Goal: Task Accomplishment & Management: Manage account settings

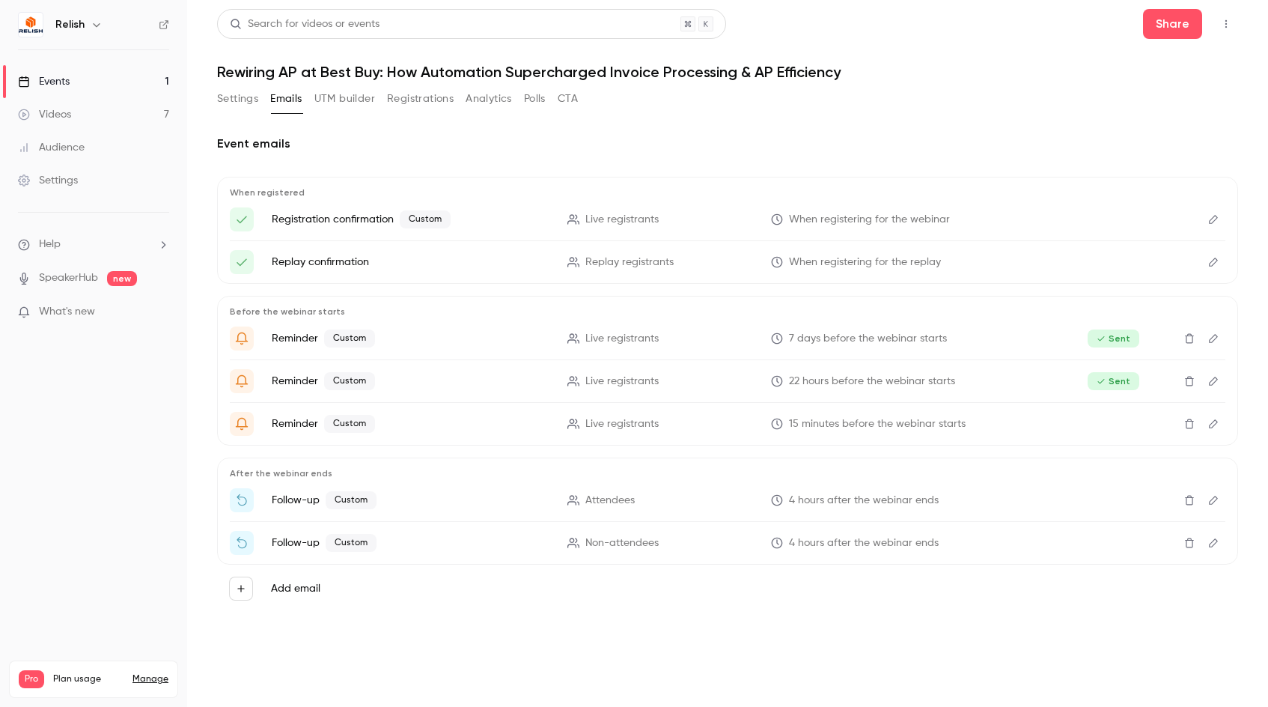
drag, startPoint x: 844, startPoint y: 91, endPoint x: 801, endPoint y: 97, distance: 43.8
click at [844, 91] on div "Settings Emails UTM builder Registrations Analytics Polls CTA" at bounding box center [727, 102] width 1021 height 30
click at [412, 94] on button "Registrations" at bounding box center [420, 99] width 67 height 24
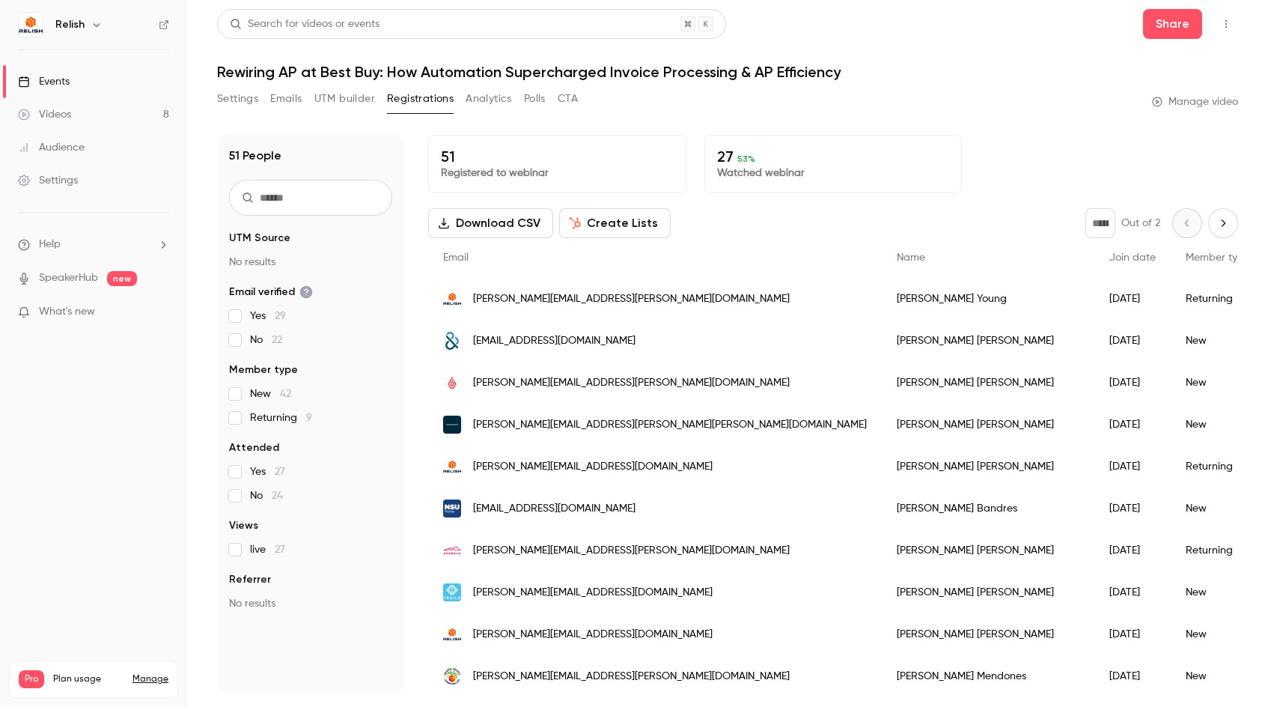
click at [927, 82] on div "Search for videos or events Share Rewiring AP at Best Buy: How Automation Super…" at bounding box center [727, 350] width 1021 height 683
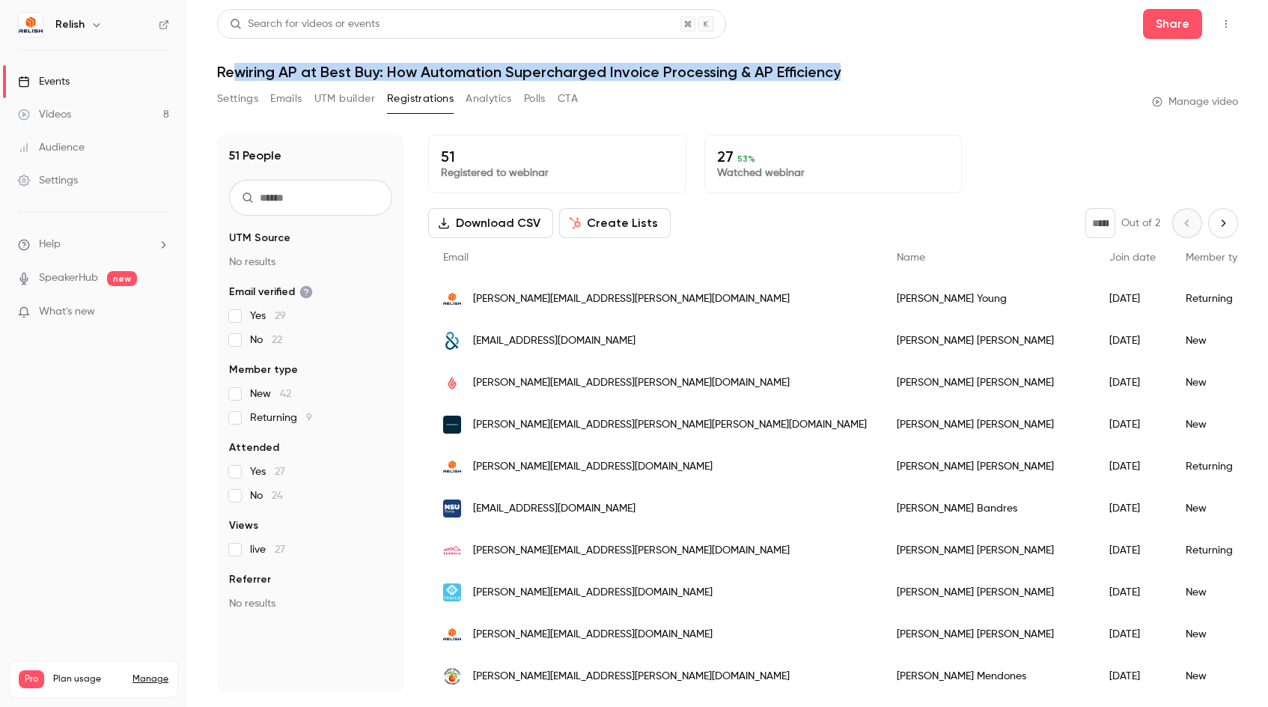
drag, startPoint x: 873, startPoint y: 70, endPoint x: 237, endPoint y: 62, distance: 637.0
click at [237, 62] on header "Search for videos or events Share Rewiring AP at Best Buy: How Automation Super…" at bounding box center [727, 45] width 1021 height 72
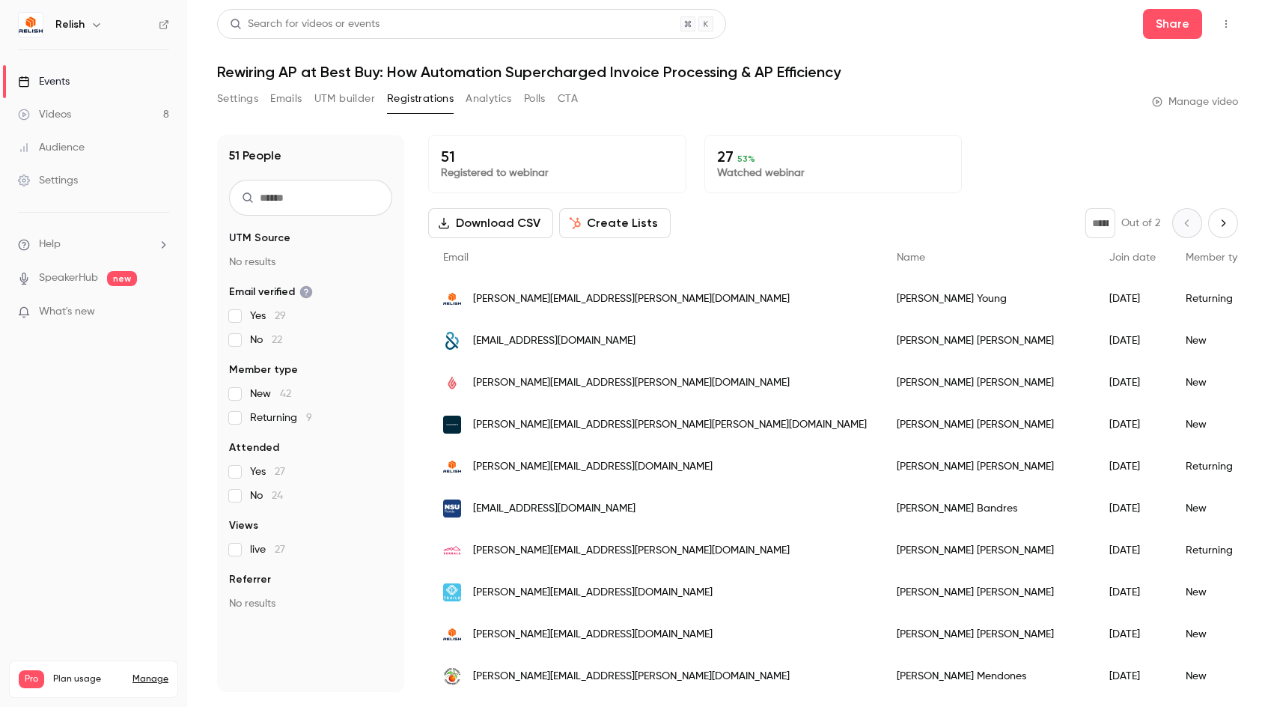
click at [218, 76] on h1 "Rewiring AP at Best Buy: How Automation Supercharged Invoice Processing & AP Ef…" at bounding box center [727, 72] width 1021 height 18
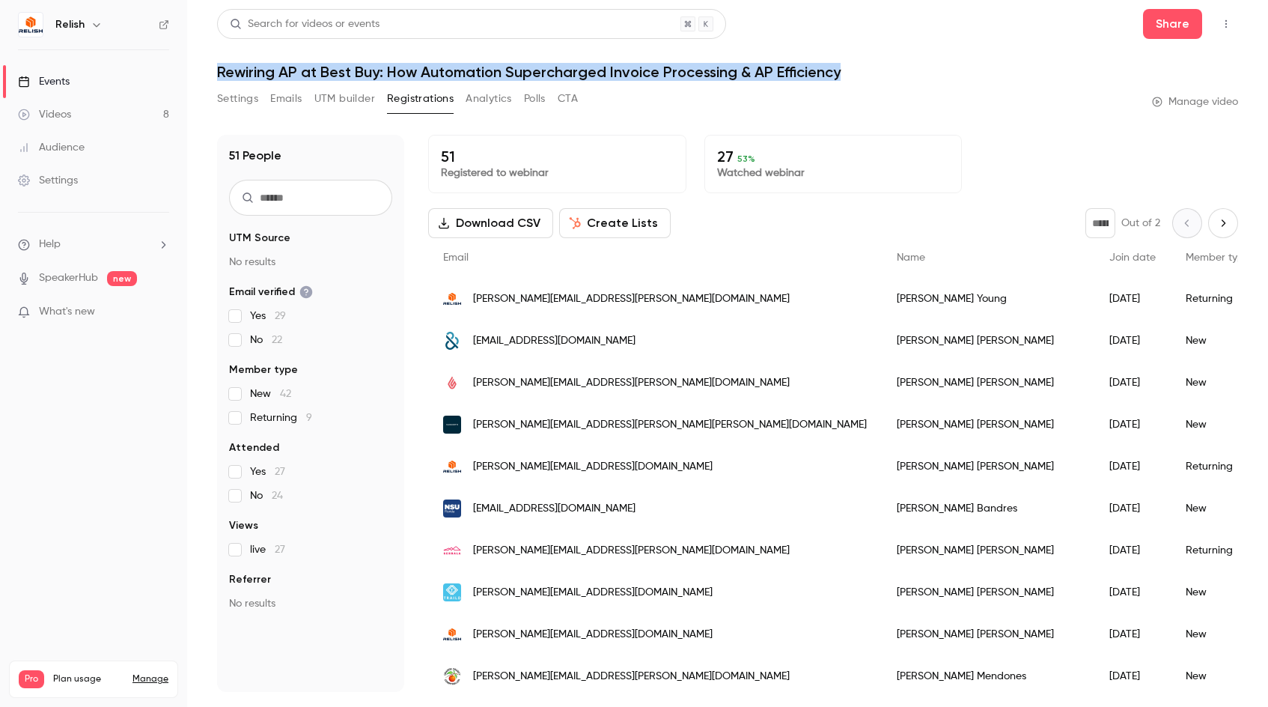
drag, startPoint x: 219, startPoint y: 79, endPoint x: 876, endPoint y: 71, distance: 656.5
click at [876, 71] on h1 "Rewiring AP at Best Buy: How Automation Supercharged Invoice Processing & AP Ef…" at bounding box center [727, 72] width 1021 height 18
click at [876, 76] on h1 "Rewiring AP at Best Buy: How Automation Supercharged Invoice Processing & AP Ef…" at bounding box center [727, 72] width 1021 height 18
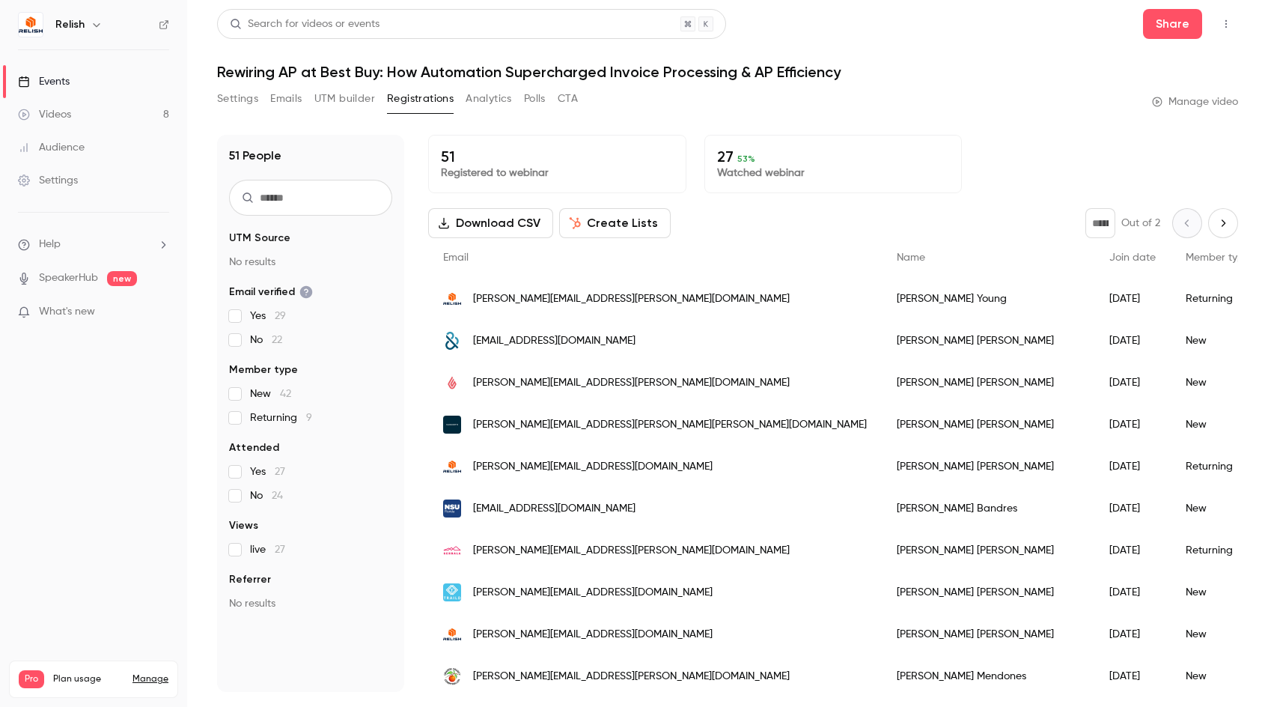
click at [226, 103] on button "Settings" at bounding box center [237, 99] width 41 height 24
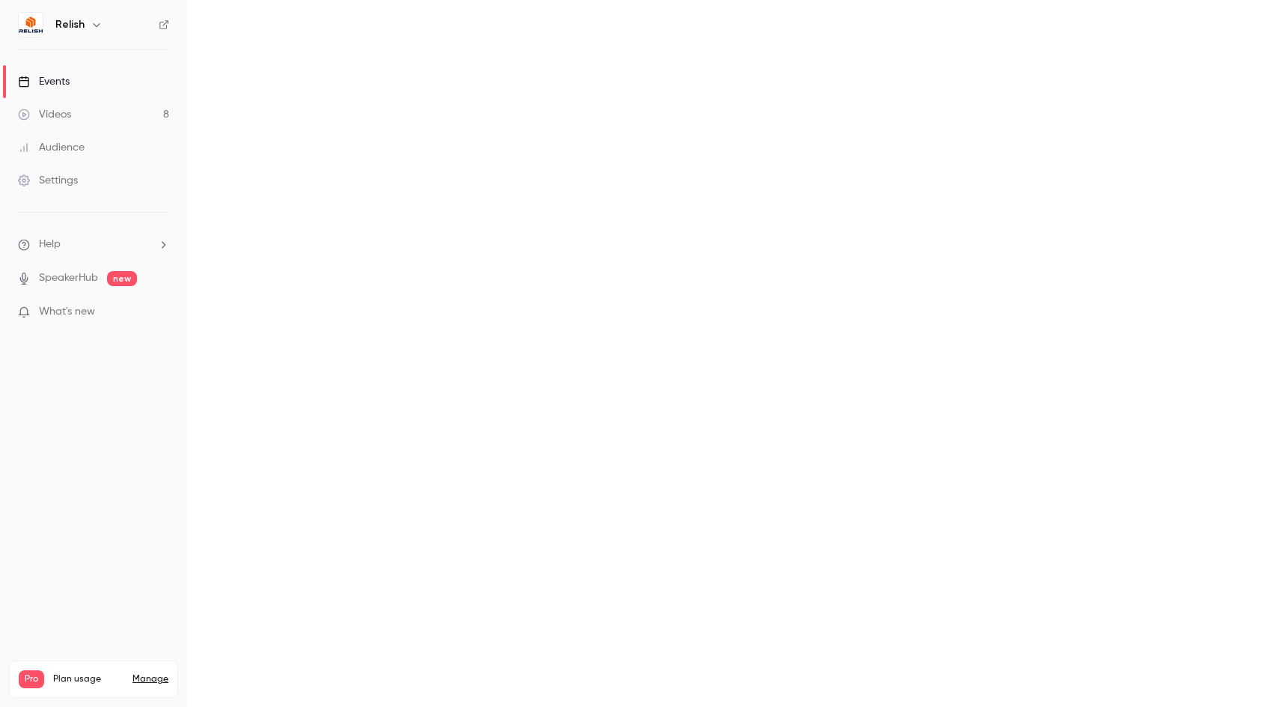
click at [1186, 99] on main "Search for videos or events Share Rewiring AP at Best Buy: How Automation Super…" at bounding box center [727, 353] width 1081 height 707
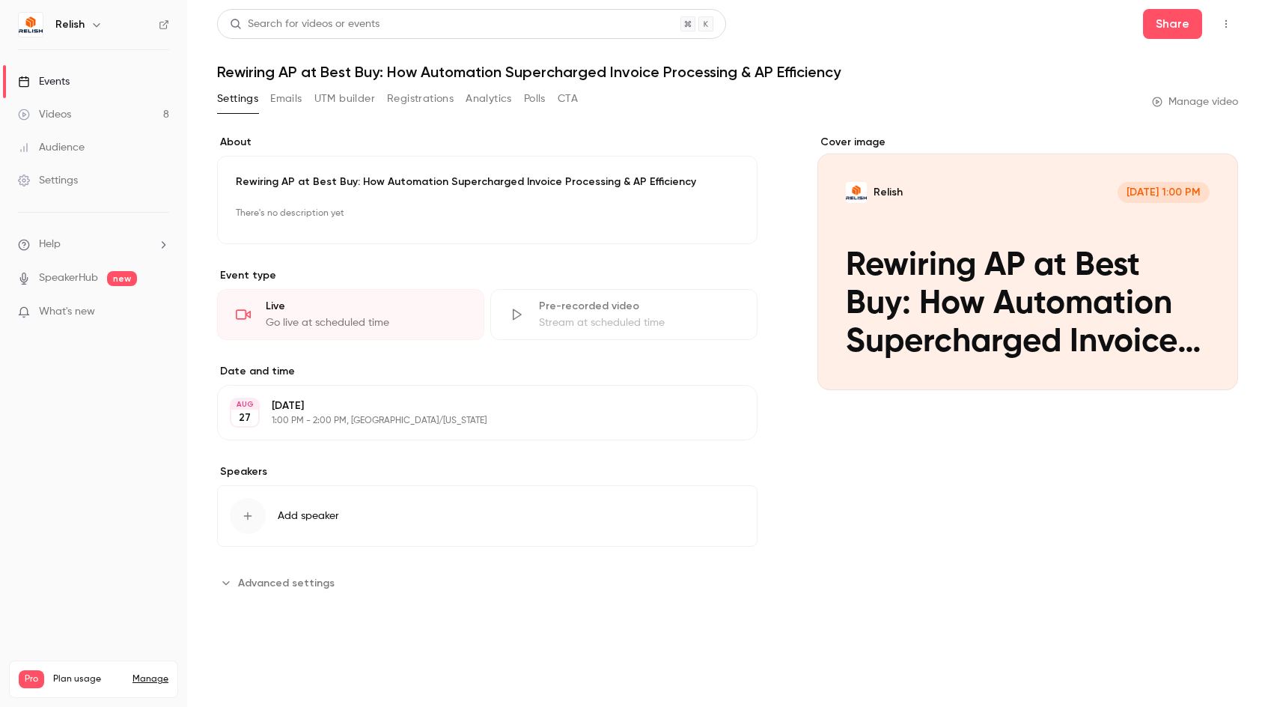
click at [1179, 100] on link "Manage video" at bounding box center [1195, 101] width 86 height 15
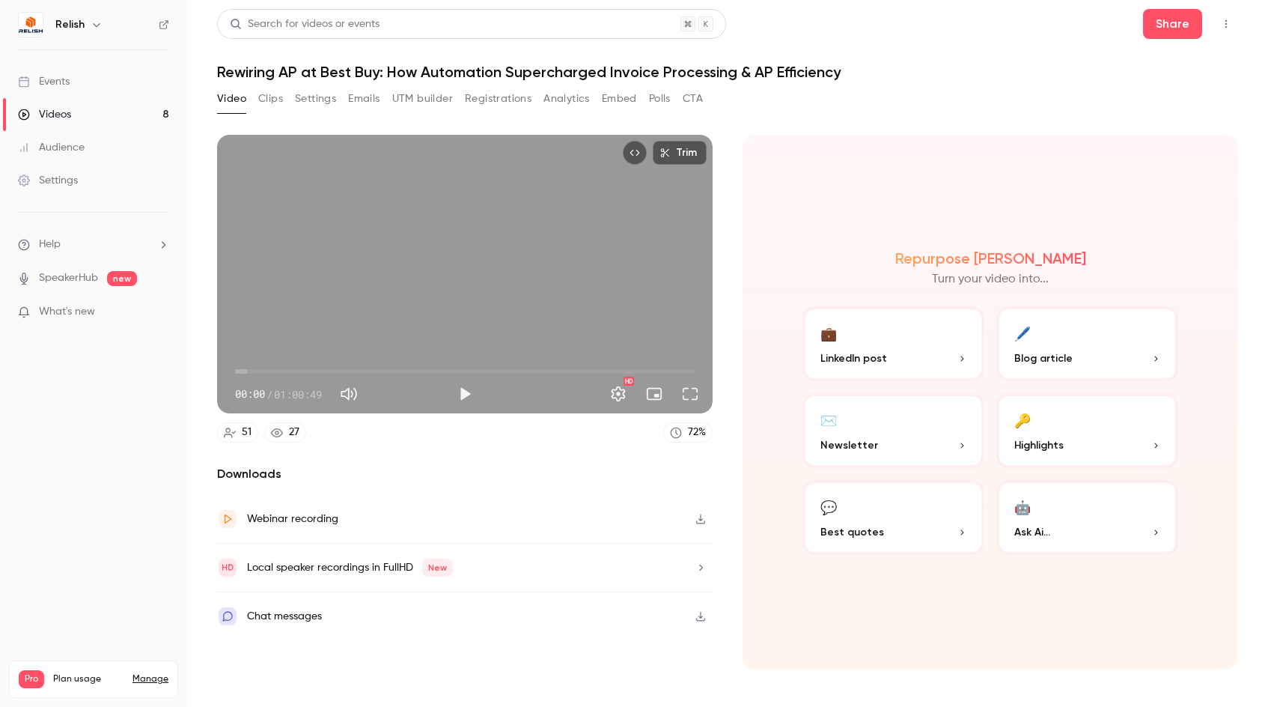
click at [701, 516] on icon "button" at bounding box center [700, 519] width 9 height 10
click at [61, 500] on nav "Relish Events Videos 8 Audience Settings Help SpeakerHub new What's new Pro Pla…" at bounding box center [93, 353] width 187 height 707
click at [72, 88] on link "Events" at bounding box center [93, 81] width 187 height 33
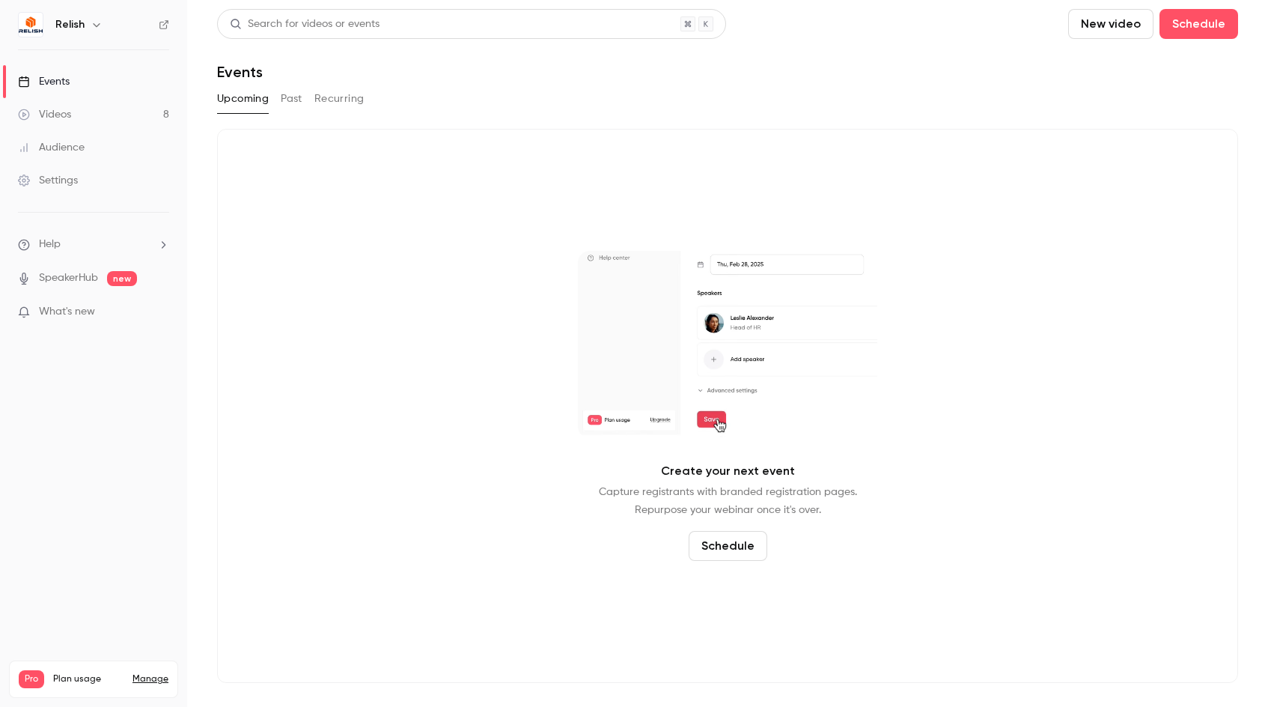
click at [96, 128] on link "Videos 8" at bounding box center [93, 114] width 187 height 33
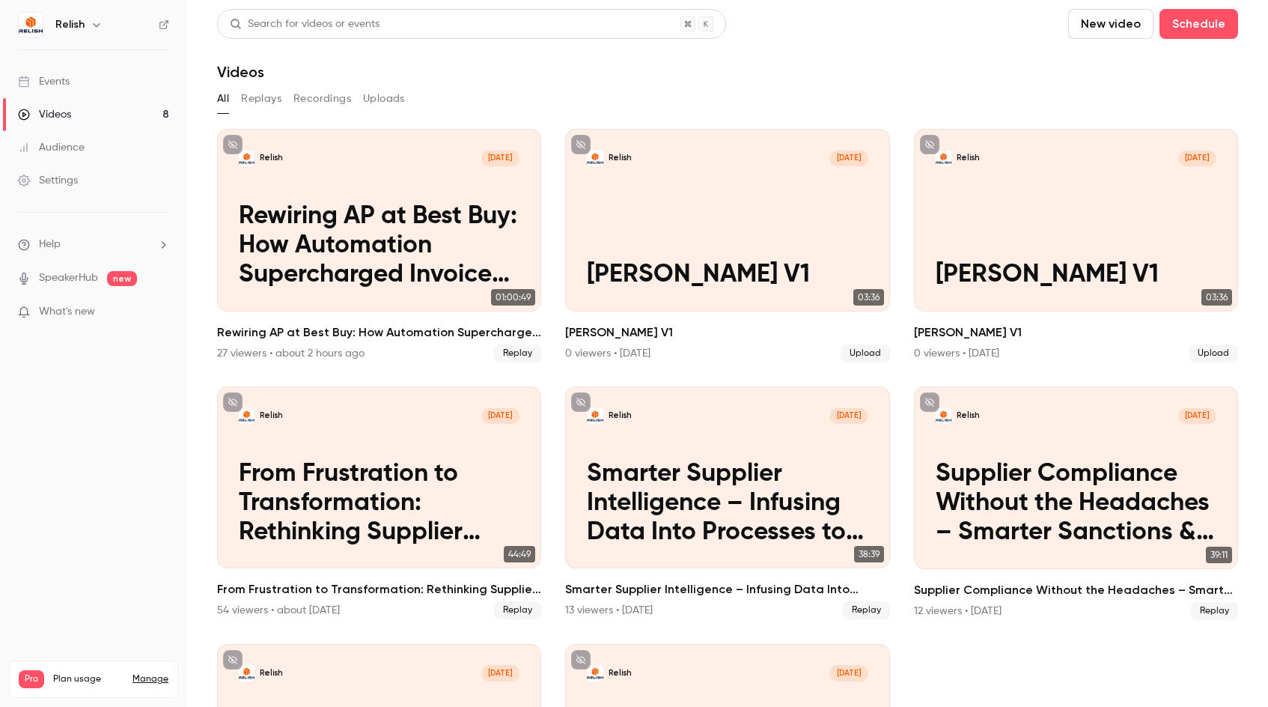
click at [265, 103] on button "Replays" at bounding box center [261, 99] width 40 height 24
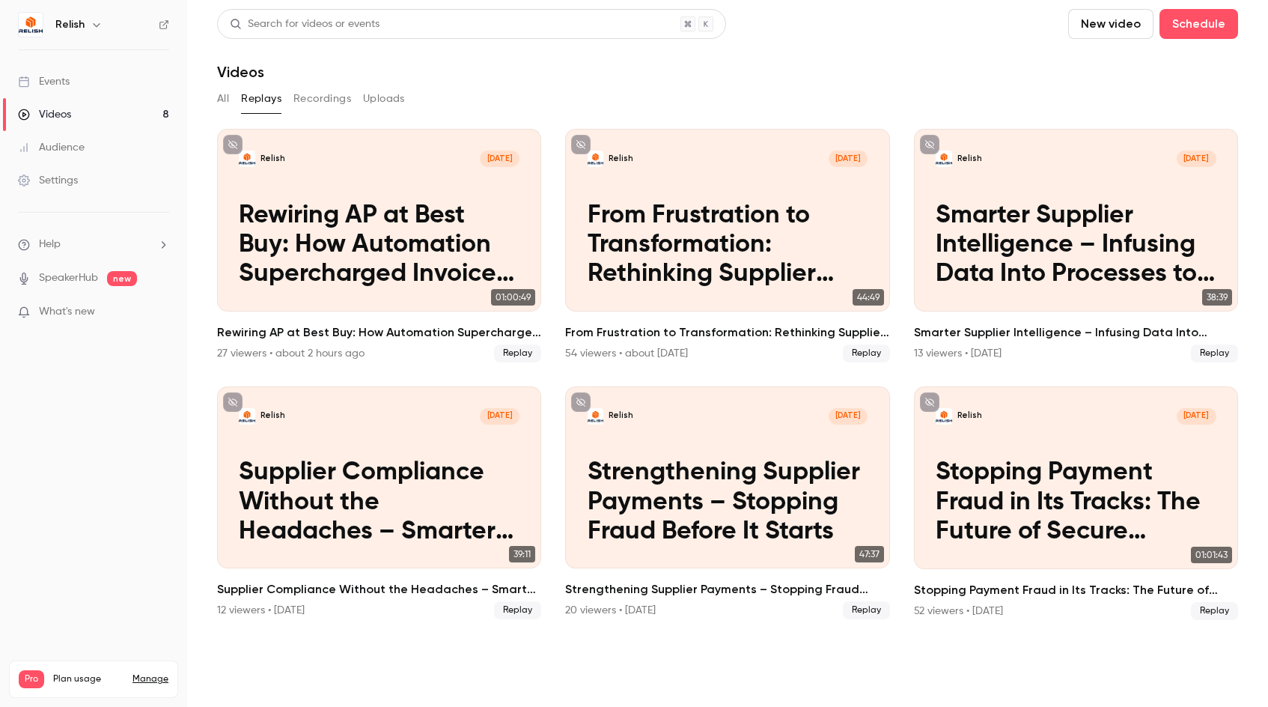
click at [332, 96] on button "Recordings" at bounding box center [322, 99] width 58 height 24
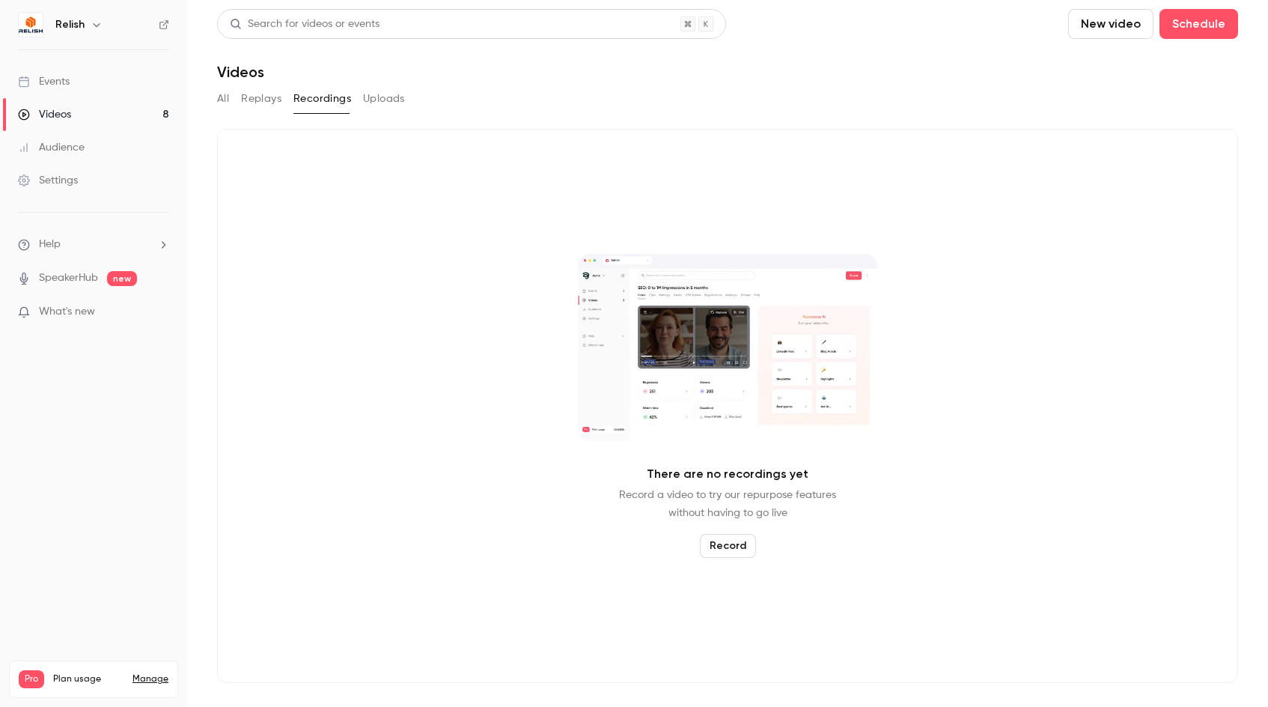
click at [231, 99] on div "All Replays Recordings Uploads" at bounding box center [727, 99] width 1021 height 24
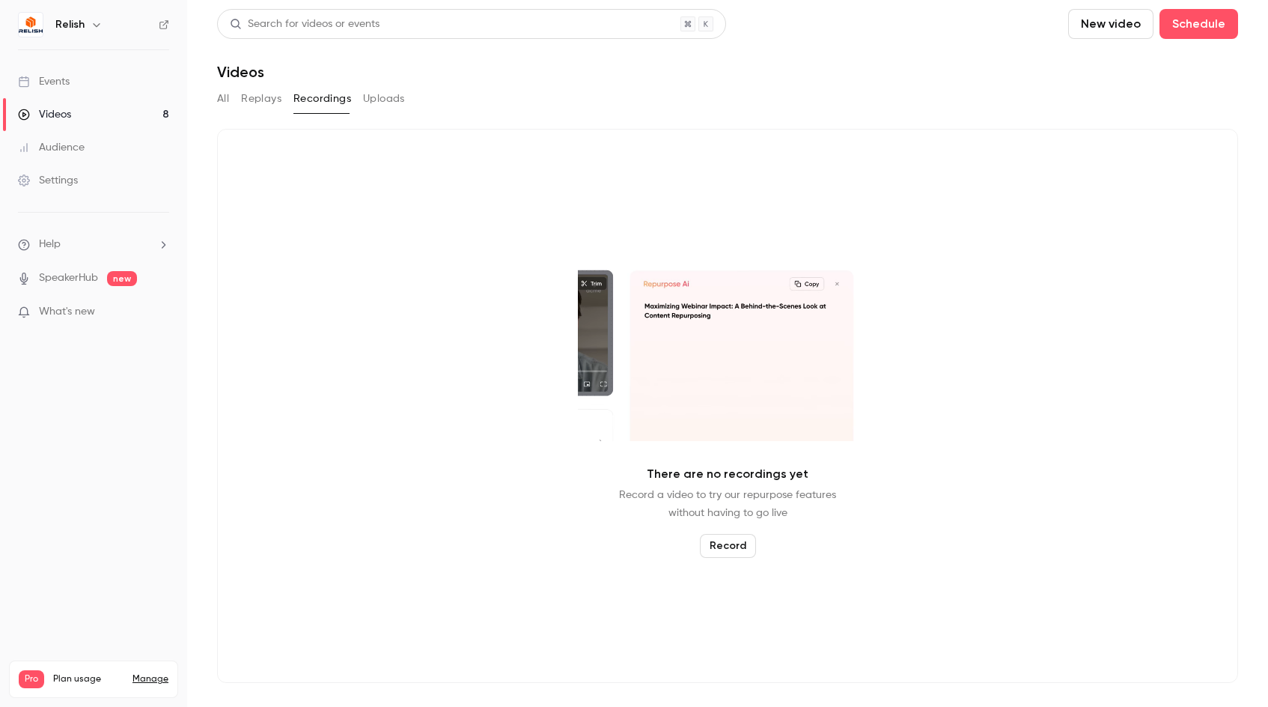
click at [222, 106] on button "All" at bounding box center [223, 99] width 12 height 24
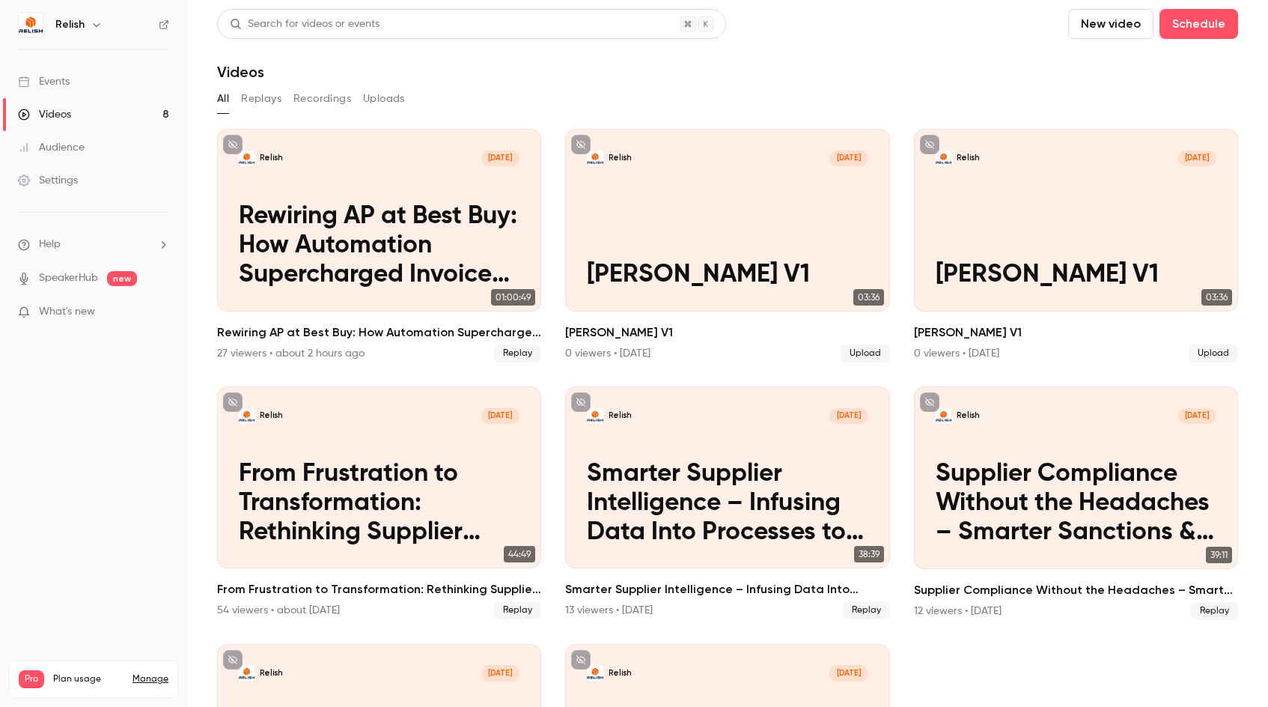
click at [43, 85] on div "Events" at bounding box center [44, 81] width 52 height 15
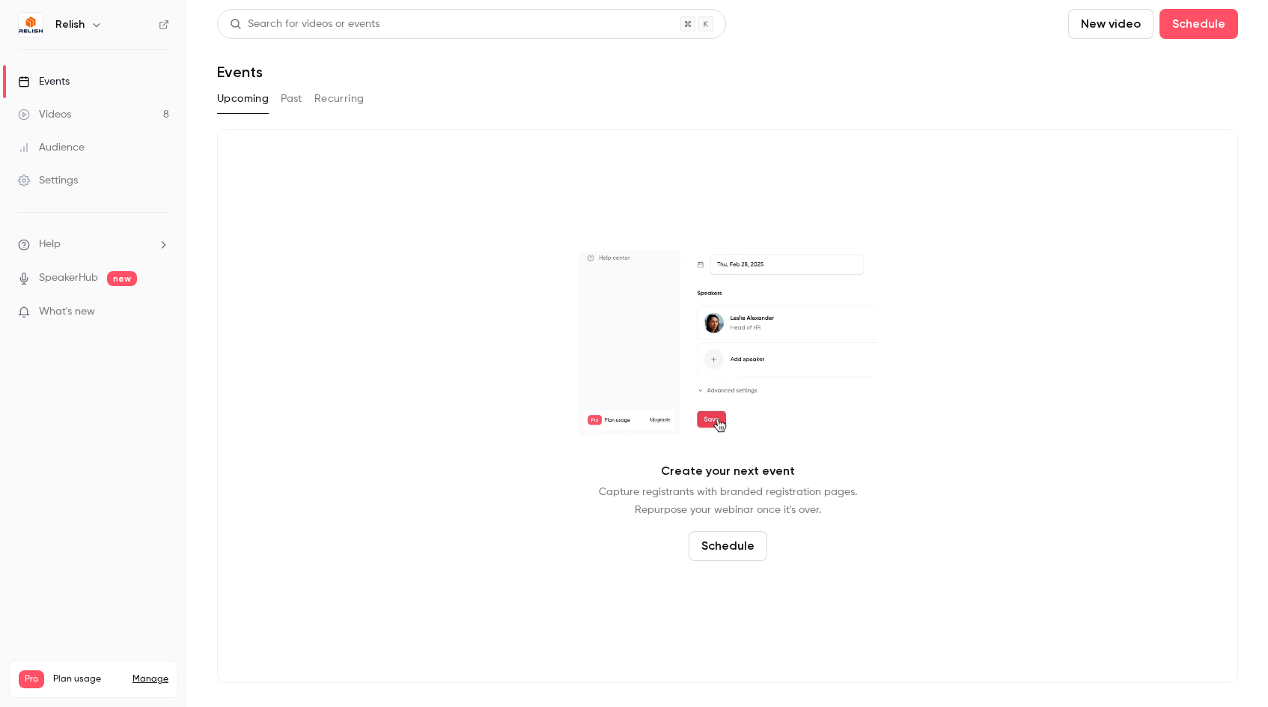
click at [295, 100] on button "Past" at bounding box center [292, 99] width 22 height 24
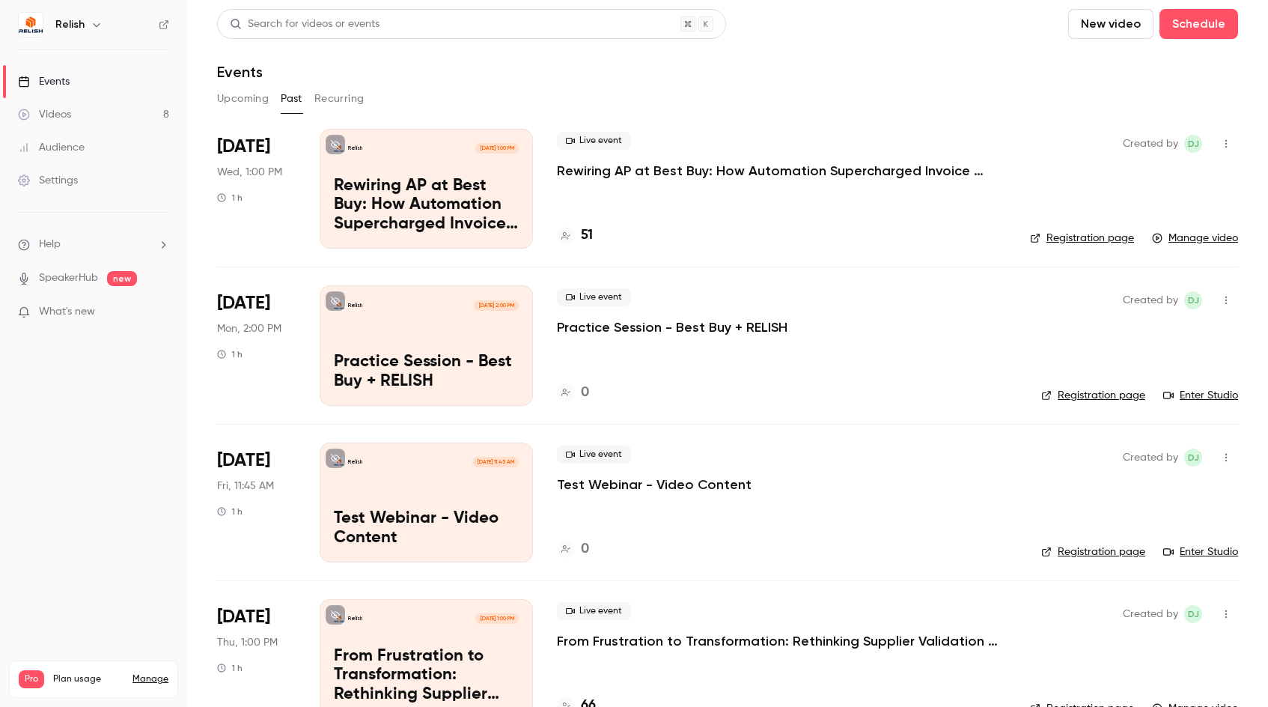
click at [761, 175] on p "Rewiring AP at Best Buy: How Automation Supercharged Invoice Processing & AP Ef…" at bounding box center [781, 171] width 449 height 18
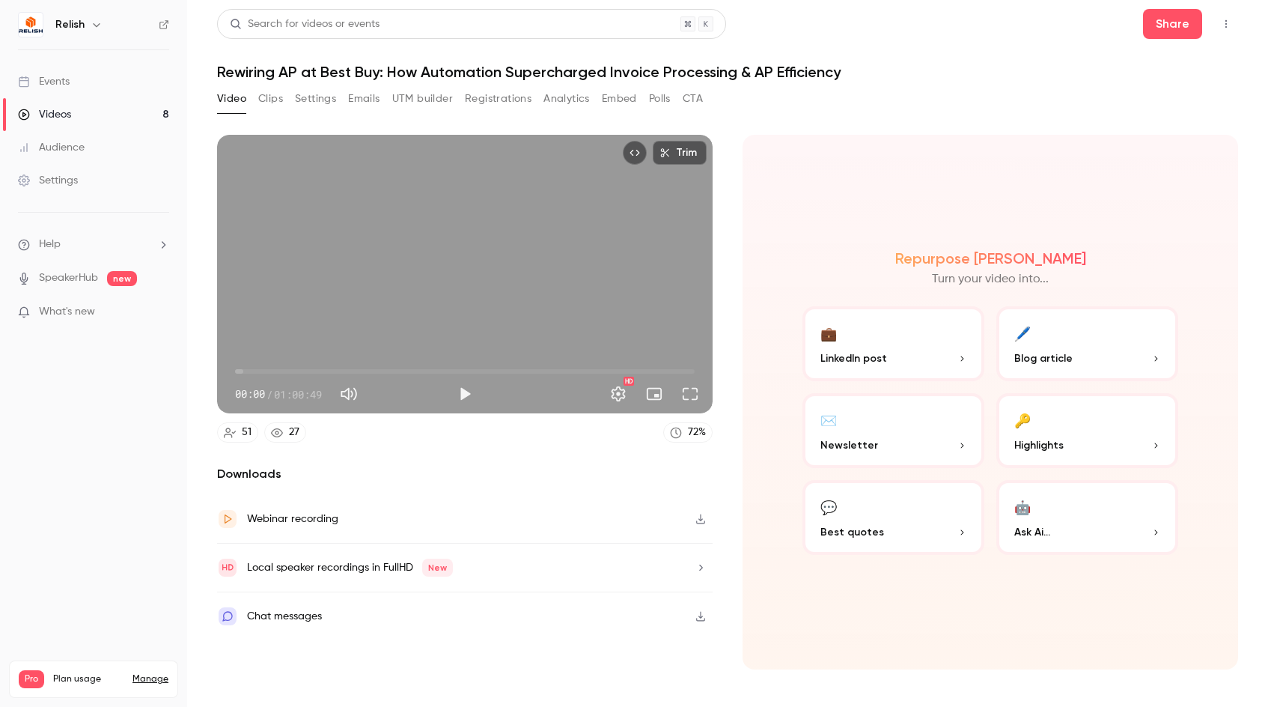
click at [376, 97] on button "Emails" at bounding box center [363, 99] width 31 height 24
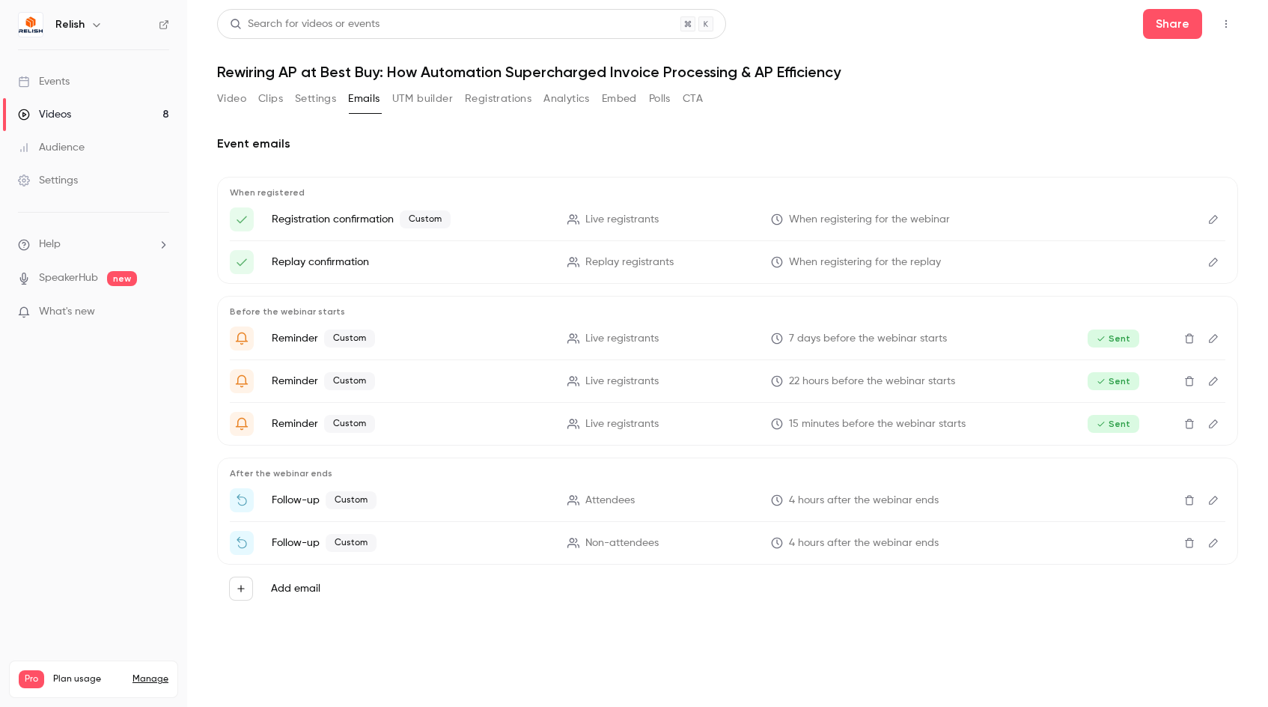
click at [957, 71] on h1 "Rewiring AP at Best Buy: How Automation Supercharged Invoice Processing & AP Ef…" at bounding box center [727, 72] width 1021 height 18
click at [835, 95] on div "Video Clips Settings Emails UTM builder Registrations Analytics Embed Polls CTA" at bounding box center [727, 102] width 1021 height 30
click at [234, 105] on button "Video" at bounding box center [231, 99] width 29 height 24
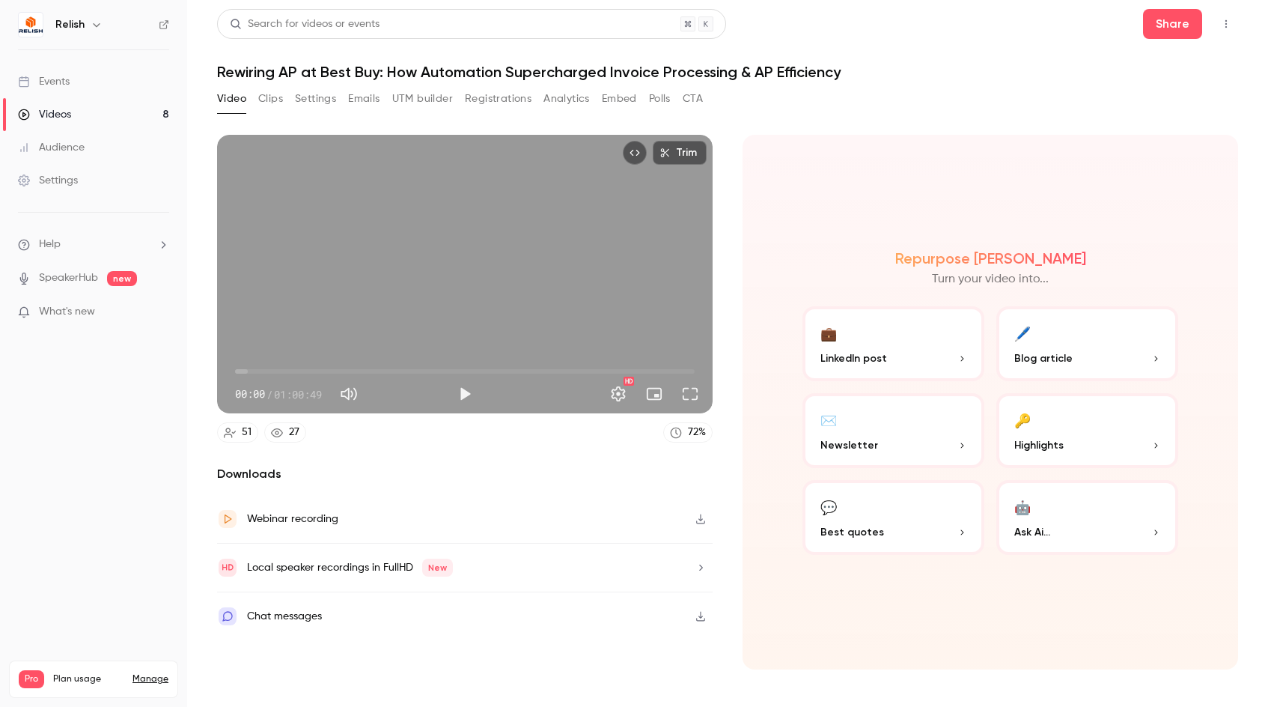
click at [368, 100] on button "Emails" at bounding box center [363, 99] width 31 height 24
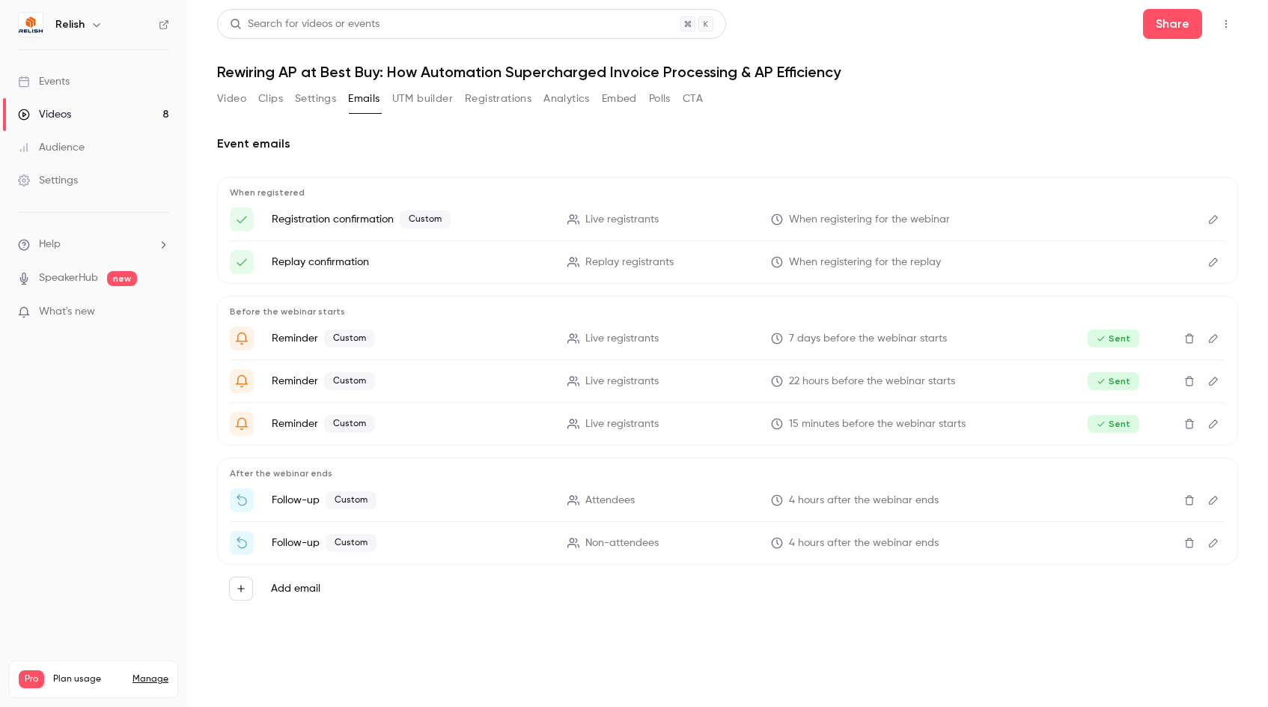
click at [880, 498] on span "4 hours after the webinar ends" at bounding box center [864, 501] width 150 height 16
click at [1217, 497] on icon "Edit" at bounding box center [1213, 500] width 12 height 10
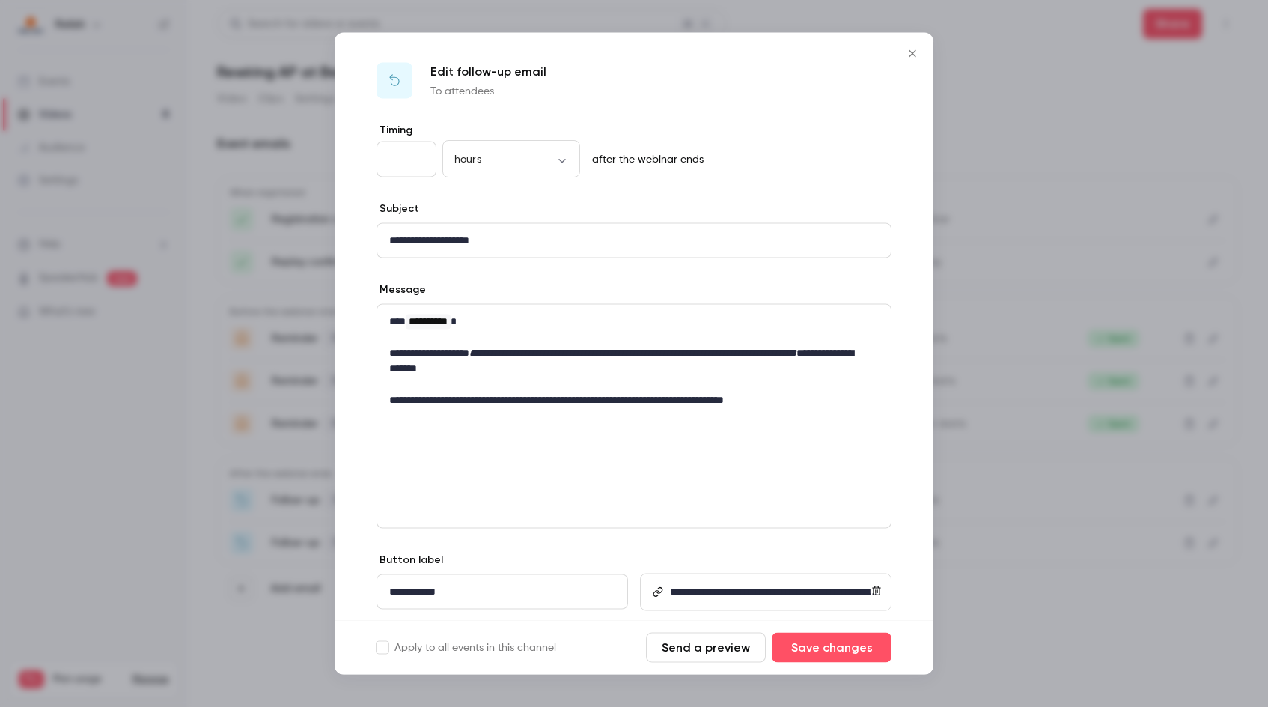
click at [420, 156] on input "*" at bounding box center [406, 159] width 60 height 36
type input "*"
click at [420, 156] on input "*" at bounding box center [406, 159] width 60 height 36
click at [834, 645] on button "Save changes" at bounding box center [832, 647] width 120 height 30
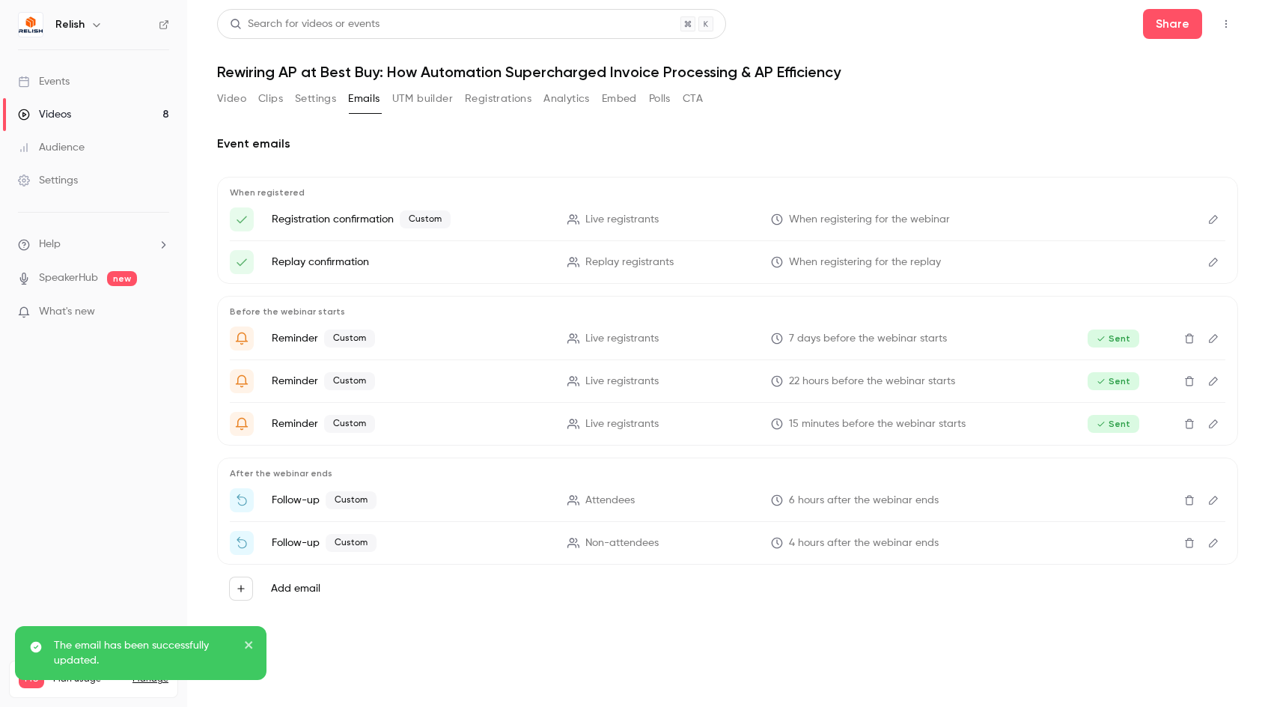
click at [1217, 540] on icon "Edit" at bounding box center [1213, 542] width 12 height 10
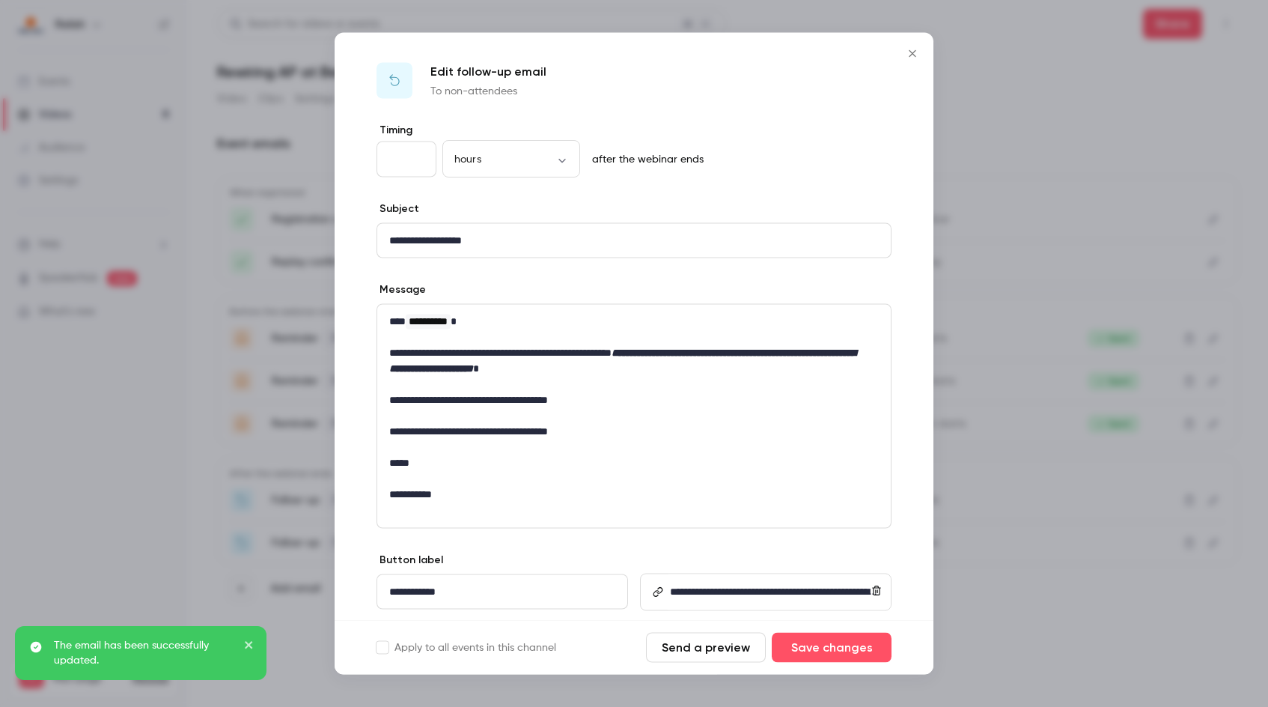
click at [418, 157] on input "*" at bounding box center [406, 159] width 60 height 36
type input "*"
click at [418, 157] on input "*" at bounding box center [406, 159] width 60 height 36
click at [792, 650] on button "Save changes" at bounding box center [832, 647] width 120 height 30
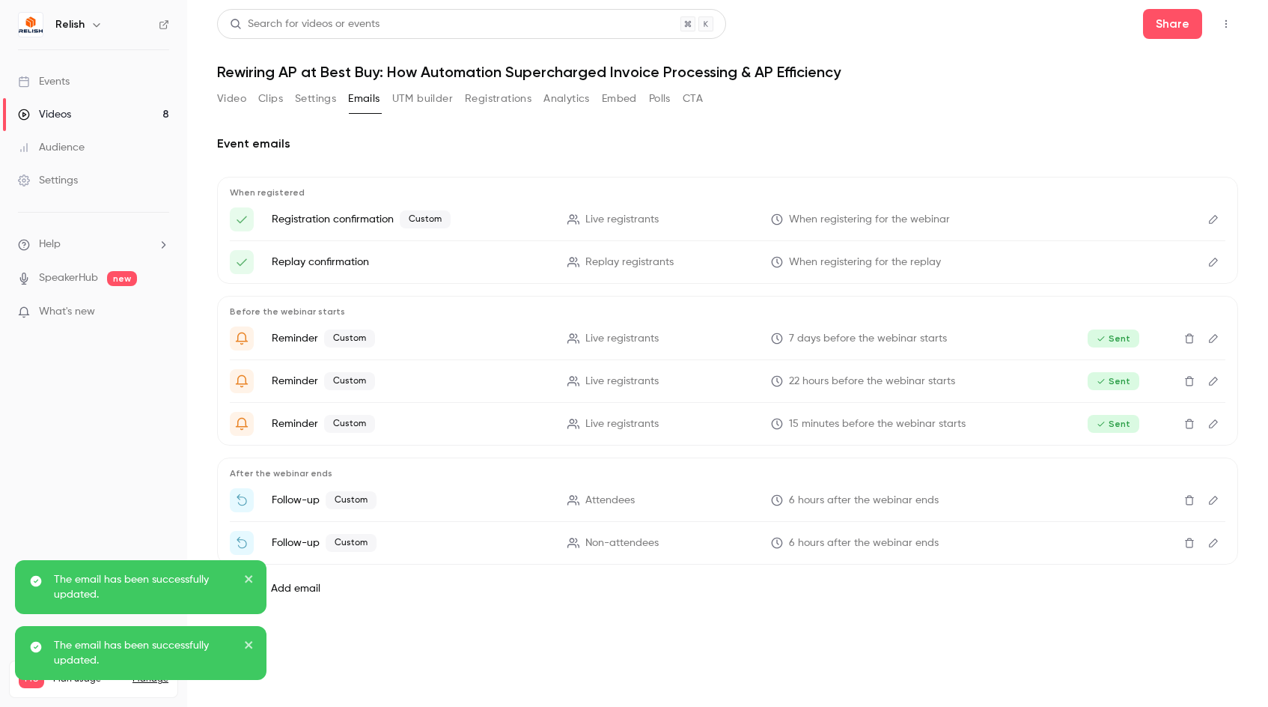
click at [811, 629] on div "Event emails When registered Registration confirmation Custom Live registrants …" at bounding box center [727, 379] width 1021 height 525
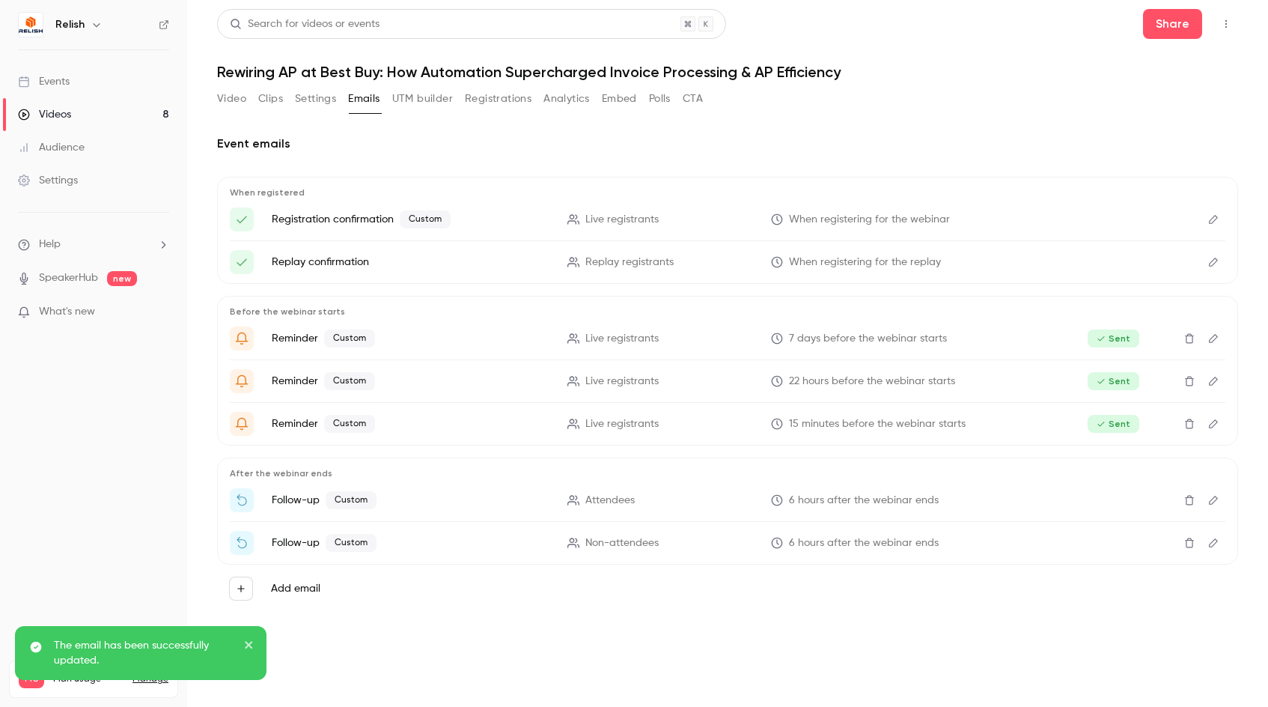
click at [764, 635] on div "Event emails When registered Registration confirmation Custom Live registrants …" at bounding box center [727, 379] width 1021 height 525
drag, startPoint x: 250, startPoint y: 639, endPoint x: 237, endPoint y: 632, distance: 15.1
click at [250, 640] on icon "close" at bounding box center [249, 644] width 10 height 12
